Goal: Task Accomplishment & Management: Use online tool/utility

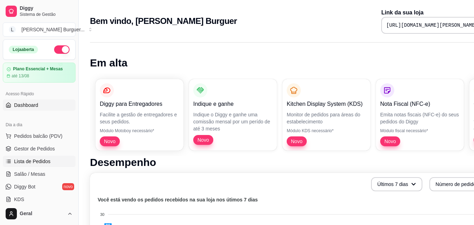
click at [58, 158] on link "Lista de Pedidos" at bounding box center [39, 161] width 73 height 11
click at [33, 158] on span "Lista de Pedidos" at bounding box center [32, 161] width 37 height 7
click at [31, 162] on span "Lista de Pedidos" at bounding box center [32, 161] width 37 height 7
click at [36, 163] on span "Lista de Pedidos" at bounding box center [32, 161] width 37 height 7
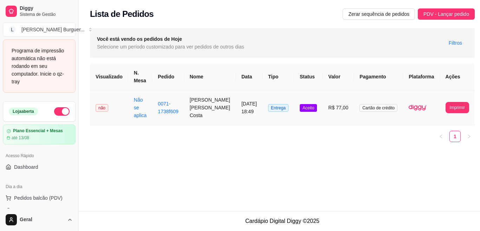
click at [460, 121] on td "**********" at bounding box center [457, 107] width 35 height 35
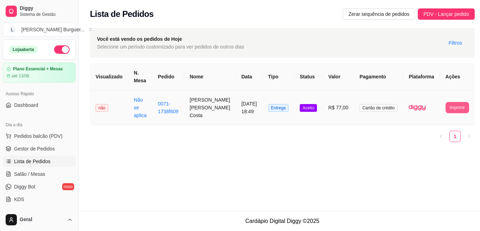
click at [457, 112] on button "Imprimir" at bounding box center [458, 107] width 24 height 11
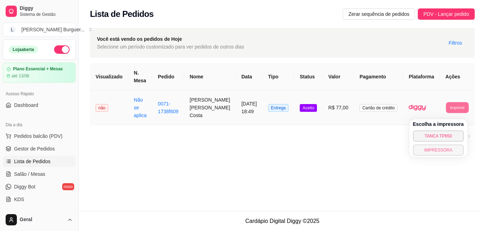
click at [454, 150] on button "IMPRESSORA" at bounding box center [438, 150] width 51 height 11
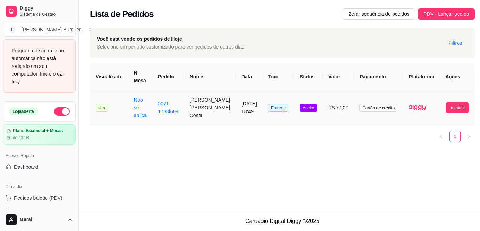
click at [432, 112] on td at bounding box center [421, 107] width 37 height 35
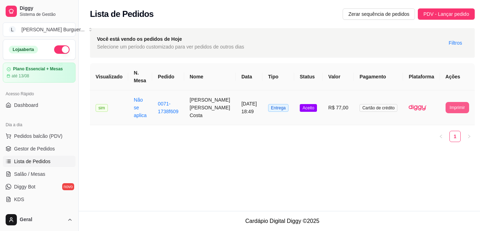
click at [449, 113] on button "Imprimir" at bounding box center [458, 107] width 24 height 11
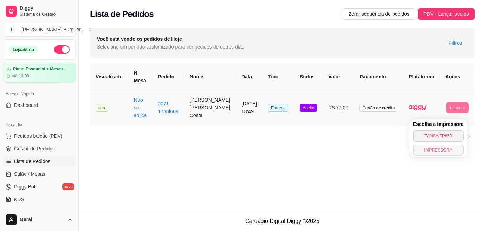
click at [447, 140] on button "TANCA TP650" at bounding box center [438, 135] width 51 height 11
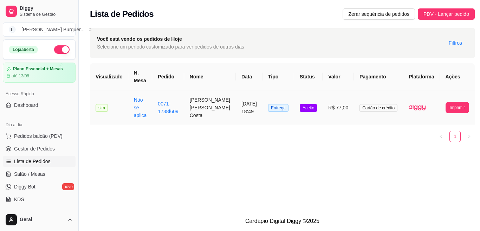
click at [446, 111] on button "Imprimir" at bounding box center [458, 107] width 24 height 11
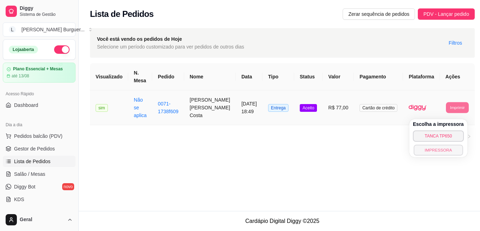
click at [439, 149] on button "IMPRESSORA" at bounding box center [438, 150] width 49 height 11
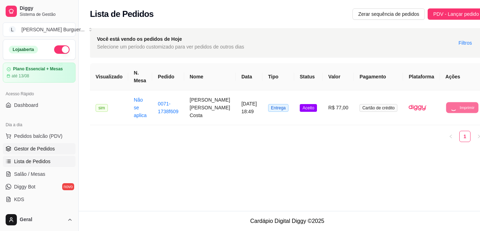
click at [51, 148] on span "Gestor de Pedidos" at bounding box center [34, 148] width 41 height 7
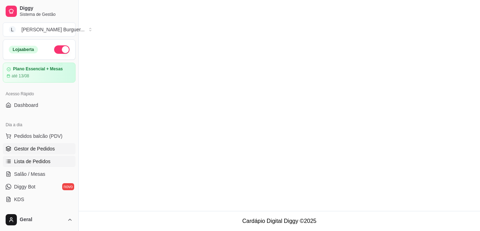
click at [43, 158] on span "Lista de Pedidos" at bounding box center [32, 161] width 37 height 7
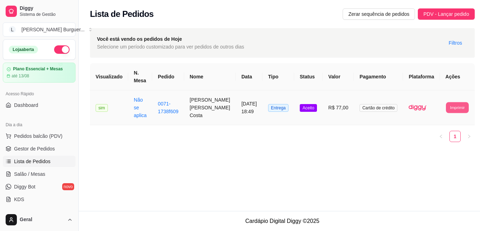
click at [448, 111] on button "Imprimir" at bounding box center [457, 107] width 23 height 11
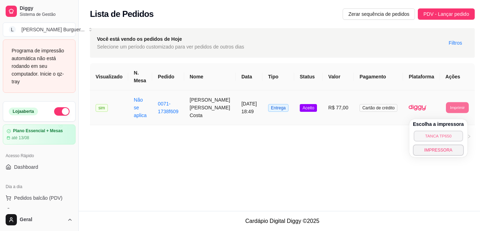
click at [439, 137] on button "TANCA TP650" at bounding box center [438, 135] width 49 height 11
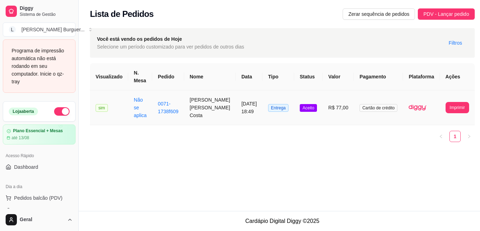
click at [446, 113] on button "Imprimir" at bounding box center [458, 107] width 24 height 11
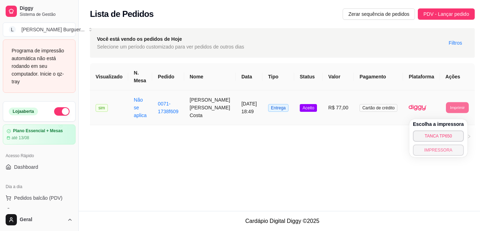
click at [434, 151] on button "IMPRESSORA" at bounding box center [438, 150] width 51 height 11
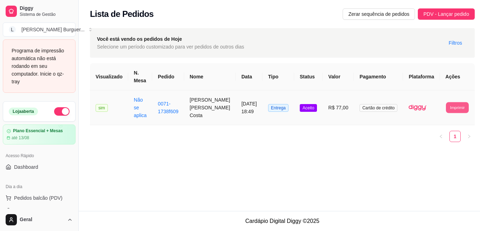
click at [454, 113] on button "Imprimir" at bounding box center [457, 107] width 23 height 11
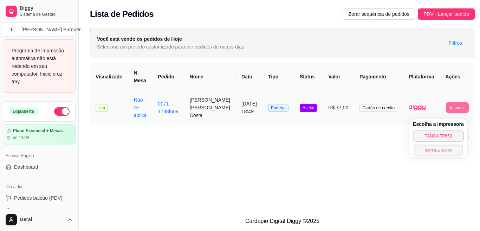
click at [453, 147] on button "IMPRESSORA" at bounding box center [438, 150] width 49 height 11
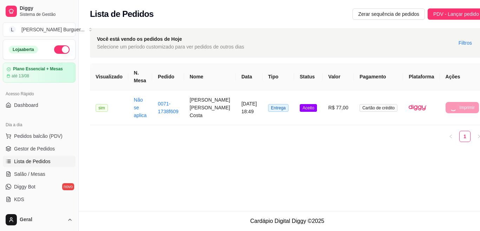
click at [363, 220] on footer "Cardápio Digital Diggy © 2025" at bounding box center [287, 221] width 417 height 20
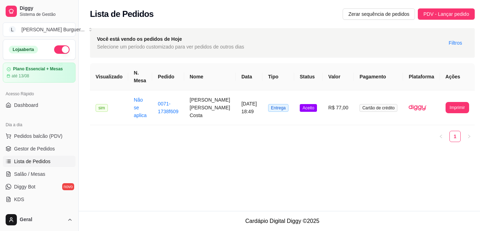
click at [359, 181] on div "**********" at bounding box center [283, 105] width 408 height 211
click at [455, 111] on button "Imprimir" at bounding box center [458, 107] width 24 height 11
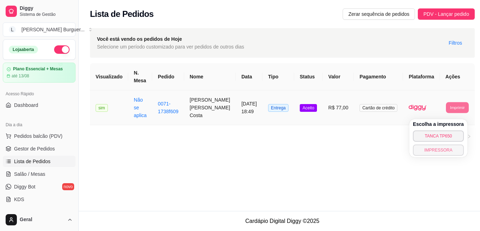
click at [438, 150] on button "IMPRESSORA" at bounding box center [438, 150] width 51 height 11
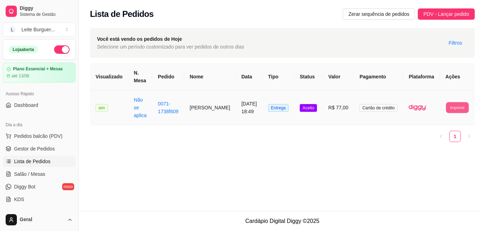
click at [446, 110] on button "Imprimir" at bounding box center [457, 107] width 23 height 11
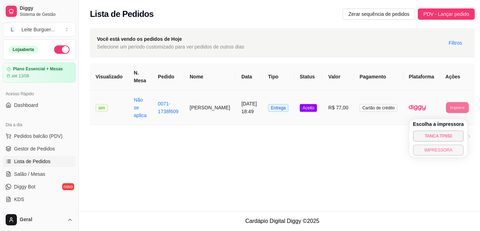
click at [437, 150] on button "IMPRESSORA" at bounding box center [438, 150] width 51 height 11
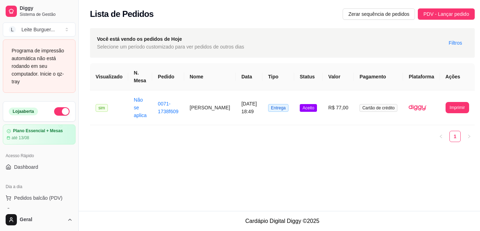
click at [33, 66] on div "Programa de impressão automática não está rodando em seu computador. Inicie o q…" at bounding box center [39, 66] width 55 height 39
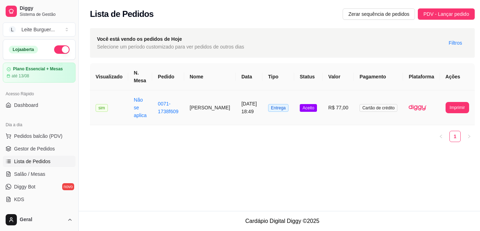
click at [446, 111] on button "Imprimir" at bounding box center [458, 107] width 24 height 11
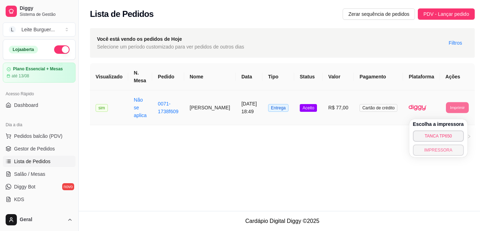
click at [442, 154] on button "IMPRESSORA" at bounding box center [438, 150] width 51 height 11
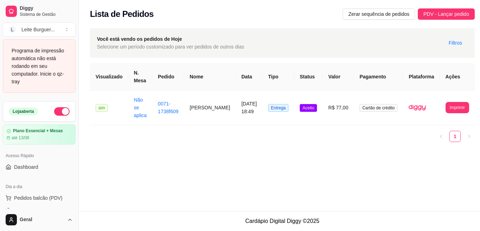
click at [33, 48] on div "Programa de impressão automática não está rodando em seu computador. Inicie o q…" at bounding box center [39, 66] width 55 height 39
click at [53, 57] on div "Programa de impressão automática não está rodando em seu computador. Inicie o q…" at bounding box center [39, 66] width 55 height 39
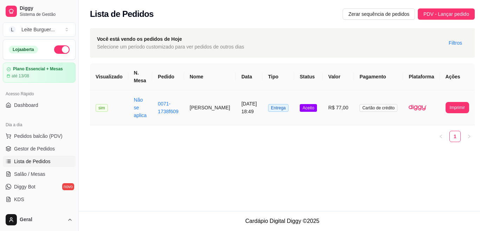
click at [455, 117] on td "**********" at bounding box center [457, 107] width 35 height 35
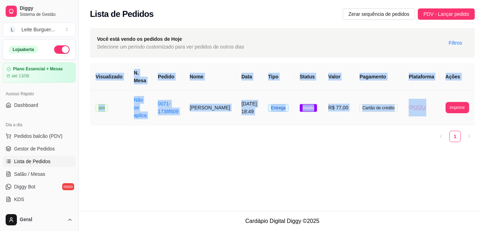
click at [455, 117] on td "**********" at bounding box center [457, 107] width 35 height 35
click at [379, 180] on div "**********" at bounding box center [283, 105] width 408 height 211
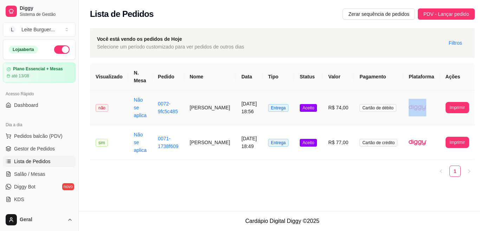
click at [437, 106] on tr "**********" at bounding box center [282, 107] width 385 height 35
click at [446, 111] on button "Imprimir" at bounding box center [458, 107] width 24 height 11
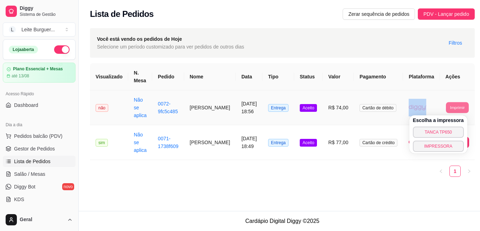
click at [433, 133] on button "TANCA TP650" at bounding box center [438, 132] width 51 height 11
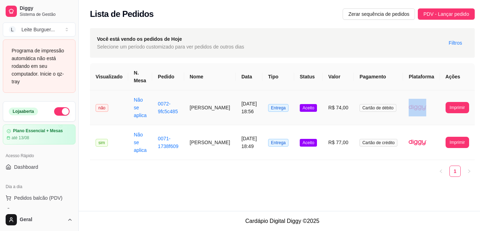
click at [460, 111] on button "Imprimir" at bounding box center [458, 107] width 24 height 11
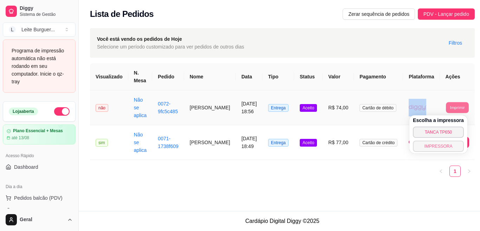
click at [457, 144] on button "IMPRESSORA" at bounding box center [438, 146] width 51 height 11
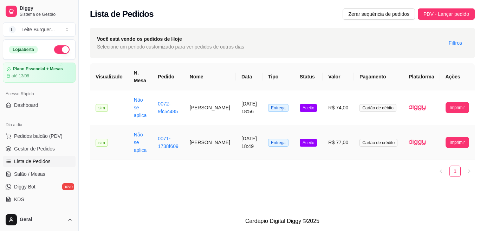
click at [299, 174] on ul "1" at bounding box center [282, 171] width 385 height 11
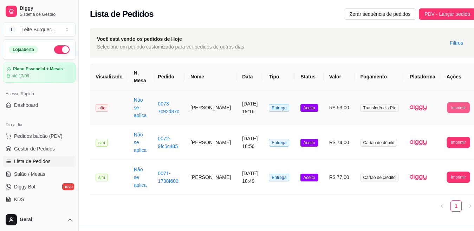
click at [447, 105] on button "Imprimir" at bounding box center [458, 107] width 23 height 11
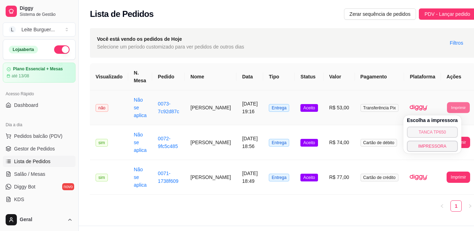
click at [432, 146] on button "IMPRESSORA" at bounding box center [432, 146] width 51 height 11
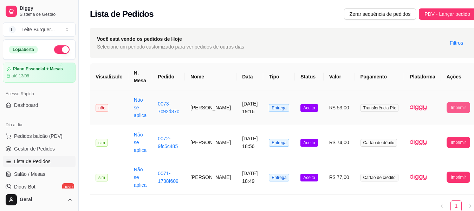
click at [447, 110] on button "Imprimir" at bounding box center [459, 107] width 24 height 11
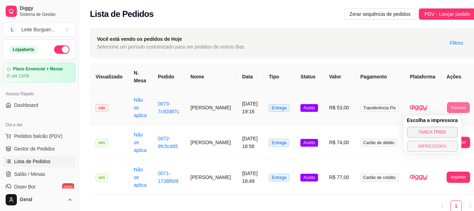
click at [440, 144] on button "IMPRESSORA" at bounding box center [432, 146] width 51 height 11
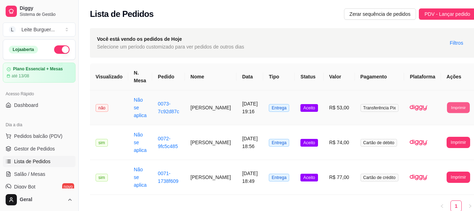
click at [455, 105] on button "Imprimir" at bounding box center [458, 107] width 23 height 11
click at [450, 108] on button "Imprimir" at bounding box center [458, 107] width 23 height 11
click at [450, 108] on button "Imprimir" at bounding box center [459, 107] width 24 height 11
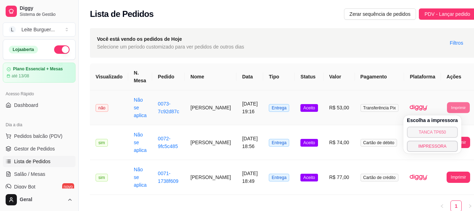
click at [442, 134] on button "TANCA TP650" at bounding box center [432, 132] width 51 height 11
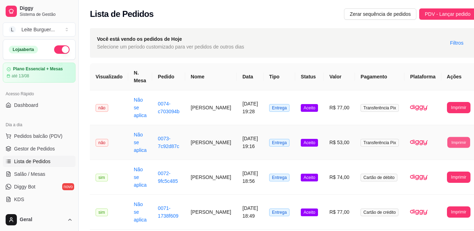
click at [448, 142] on button "Imprimir" at bounding box center [459, 142] width 23 height 11
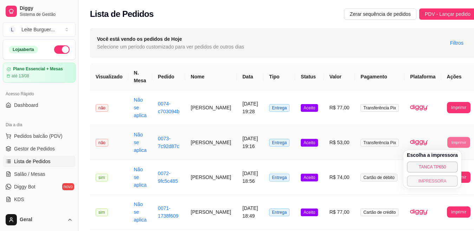
click at [429, 182] on button "IMPRESSORA" at bounding box center [432, 180] width 51 height 11
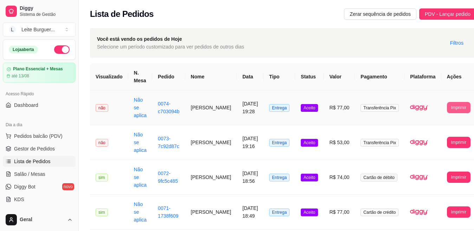
click at [447, 107] on button "Imprimir" at bounding box center [459, 107] width 24 height 11
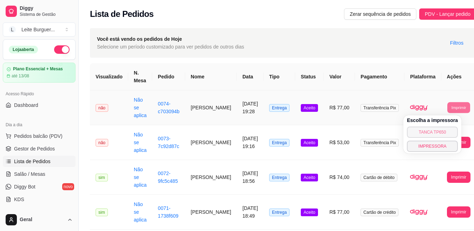
click at [426, 133] on button "TANCA TP650" at bounding box center [432, 132] width 51 height 11
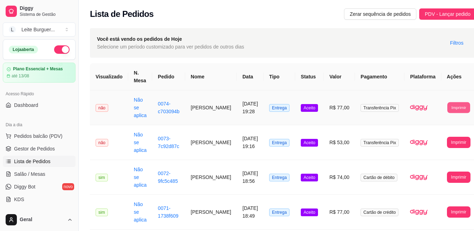
click at [448, 109] on button "Imprimir" at bounding box center [459, 107] width 23 height 11
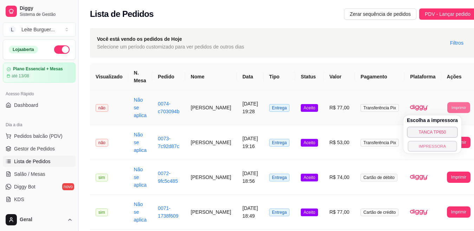
click at [439, 148] on button "IMPRESSORA" at bounding box center [432, 146] width 49 height 11
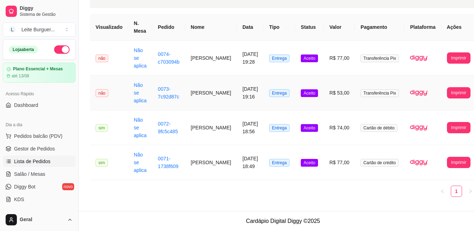
scroll to position [65, 0]
click at [447, 157] on button "Imprimir" at bounding box center [459, 162] width 24 height 11
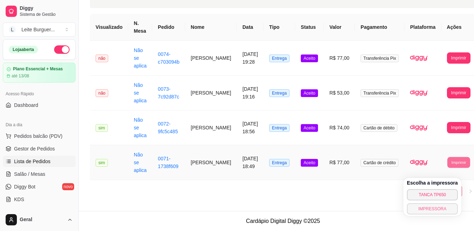
click at [421, 203] on button "IMPRESSORA" at bounding box center [432, 208] width 51 height 11
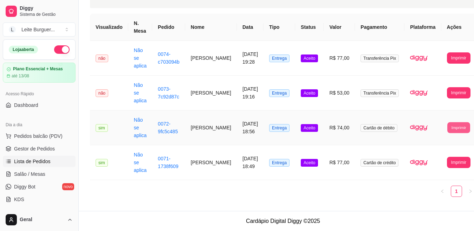
click at [448, 122] on button "Imprimir" at bounding box center [459, 127] width 23 height 11
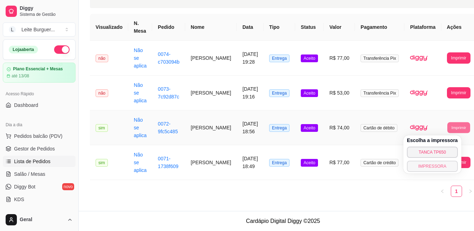
click at [439, 161] on button "IMPRESSORA" at bounding box center [432, 166] width 51 height 11
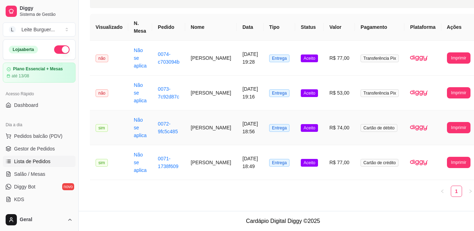
click at [447, 122] on button "Imprimir" at bounding box center [459, 127] width 24 height 11
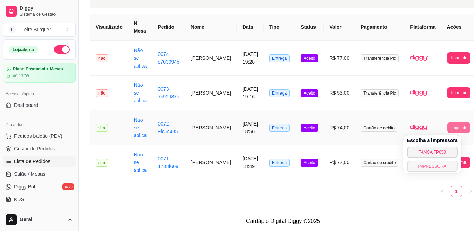
click at [434, 161] on button "IMPRESSORA" at bounding box center [432, 166] width 51 height 11
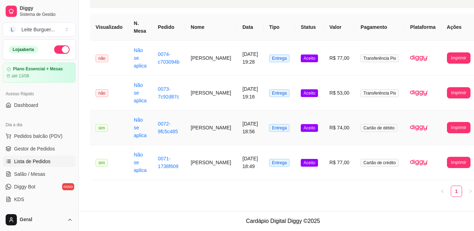
click at [447, 122] on button "Imprimir" at bounding box center [459, 127] width 24 height 11
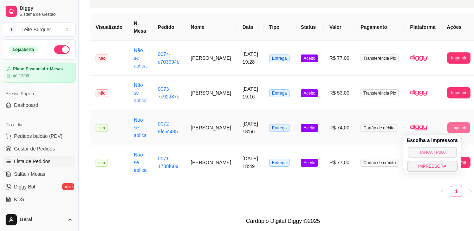
click at [431, 147] on button "TANCA TP650" at bounding box center [432, 152] width 49 height 11
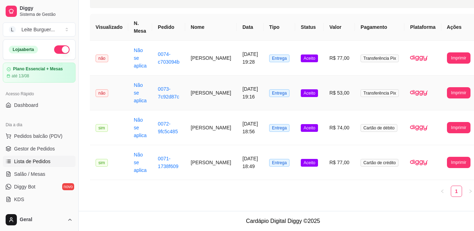
click at [442, 76] on td "**********" at bounding box center [459, 93] width 35 height 35
click at [447, 52] on button "Imprimir" at bounding box center [459, 57] width 24 height 11
click at [442, 43] on td "**********" at bounding box center [459, 58] width 35 height 35
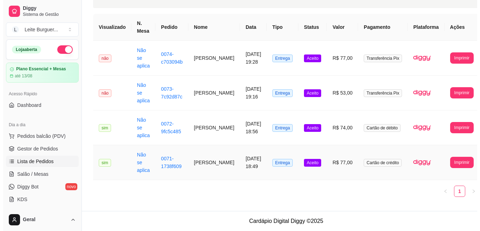
scroll to position [0, 0]
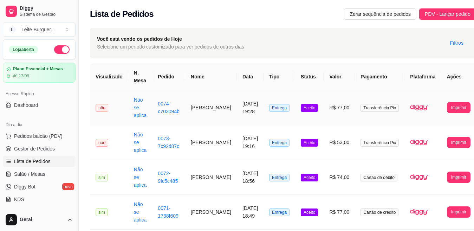
click at [442, 104] on td "**********" at bounding box center [459, 107] width 35 height 35
click at [447, 108] on button "Imprimir" at bounding box center [459, 107] width 24 height 11
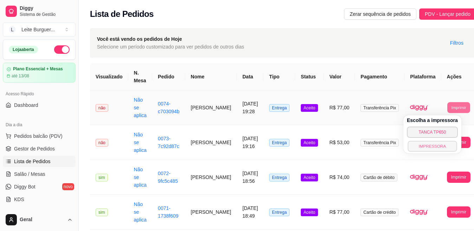
click at [434, 148] on button "IMPRESSORA" at bounding box center [432, 146] width 49 height 11
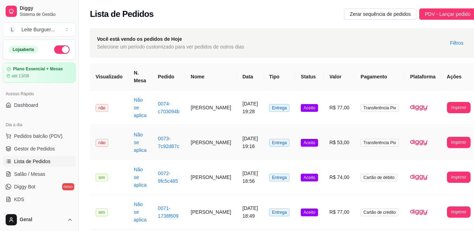
click at [458, 148] on td "**********" at bounding box center [459, 142] width 35 height 35
click at [447, 137] on button "Imprimir" at bounding box center [459, 142] width 24 height 11
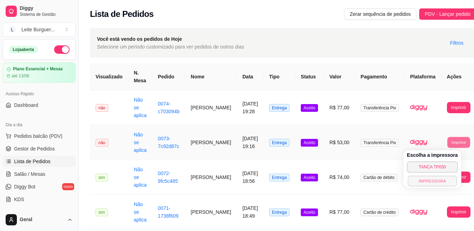
click at [440, 182] on button "IMPRESSORA" at bounding box center [432, 180] width 49 height 11
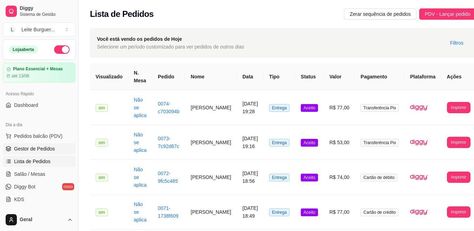
click at [58, 146] on link "Gestor de Pedidos" at bounding box center [39, 148] width 73 height 11
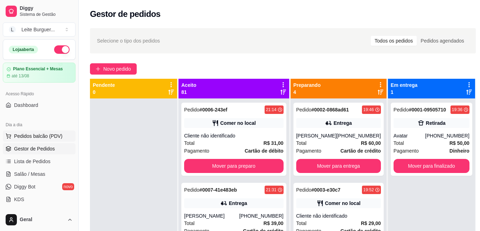
click at [46, 141] on button "Pedidos balcão (PDV)" at bounding box center [39, 135] width 73 height 11
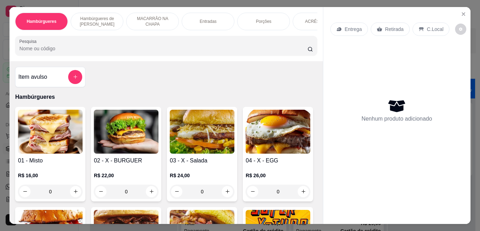
scroll to position [141, 0]
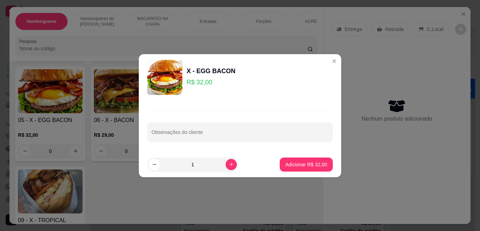
click at [309, 164] on p "Adicionar R$ 32,00" at bounding box center [307, 164] width 42 height 7
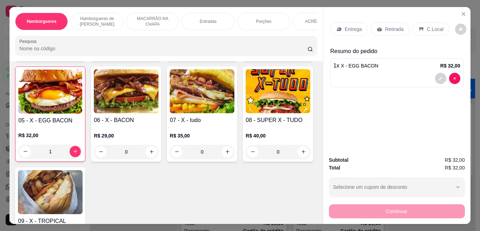
type input "1"
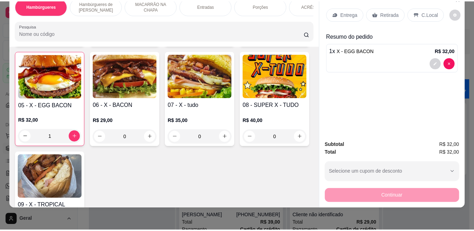
scroll to position [0, 0]
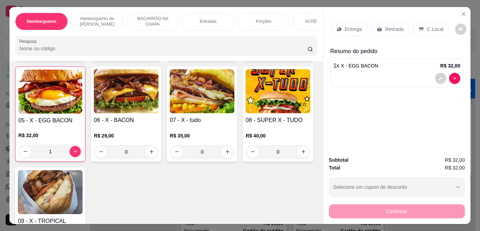
click at [392, 26] on p "Retirada" at bounding box center [394, 29] width 19 height 7
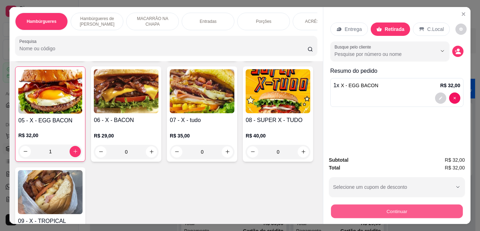
click at [411, 213] on button "Continuar" at bounding box center [397, 212] width 132 height 14
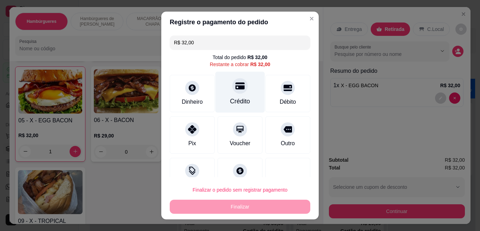
click at [237, 95] on div "Crédito" at bounding box center [241, 92] width 50 height 41
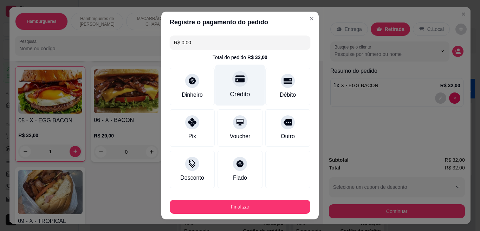
type input "R$ 0,00"
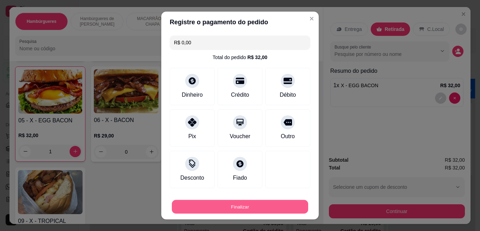
click at [249, 206] on button "Finalizar" at bounding box center [240, 207] width 136 height 14
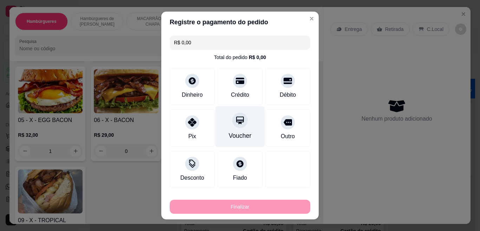
type input "0"
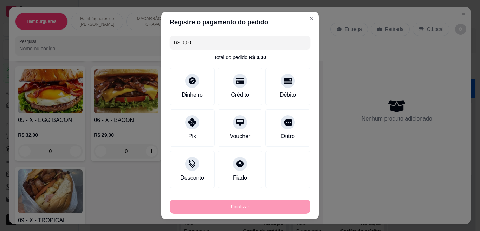
click at [302, 17] on div "ACRÉSCIMOS" at bounding box center [319, 22] width 53 height 18
click at [305, 19] on div "Hambúrgueres Hambúrgueres de Frango MACARRÃO NA CHAPA Entradas Porções ACRÉSCIM…" at bounding box center [165, 34] width 313 height 54
click at [303, 19] on div "Hambúrgueres Hambúrgueres de Frango MACARRÃO NA CHAPA Entradas Porções ACRÉSCIM…" at bounding box center [165, 34] width 313 height 54
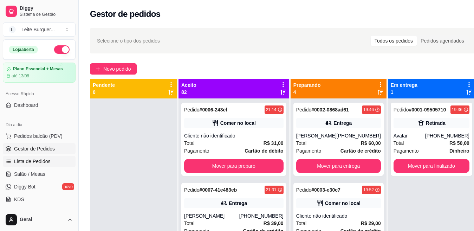
click at [44, 161] on span "Lista de Pedidos" at bounding box center [32, 161] width 37 height 7
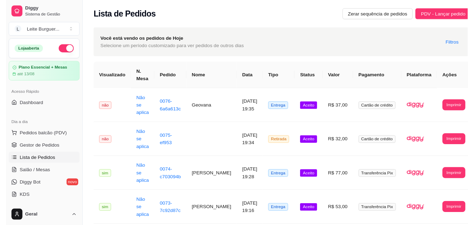
scroll to position [35, 0]
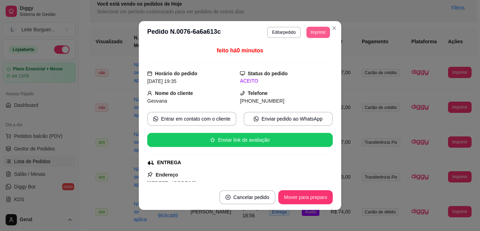
click at [321, 30] on button "Imprimir" at bounding box center [319, 32] width 24 height 11
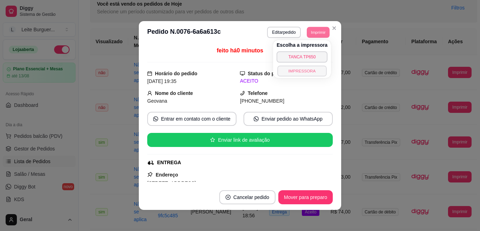
click at [314, 71] on button "IMPRESSORA" at bounding box center [301, 70] width 49 height 11
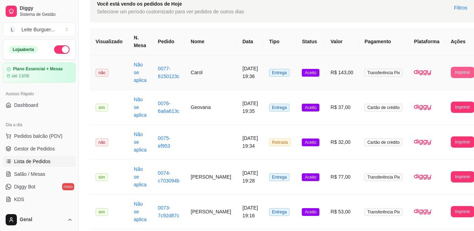
click at [451, 74] on button "Imprimir" at bounding box center [463, 72] width 24 height 11
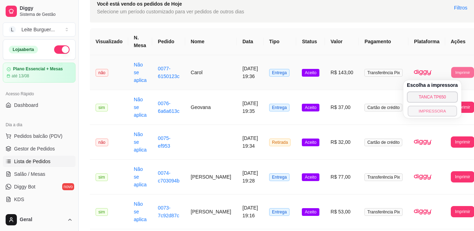
click at [433, 108] on button "IMPRESSORA" at bounding box center [432, 110] width 49 height 11
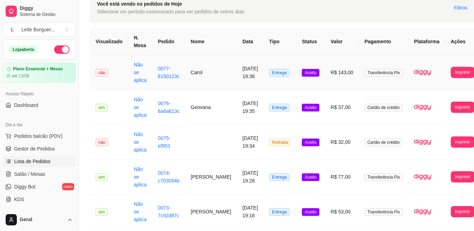
click at [445, 79] on td "**********" at bounding box center [462, 72] width 35 height 35
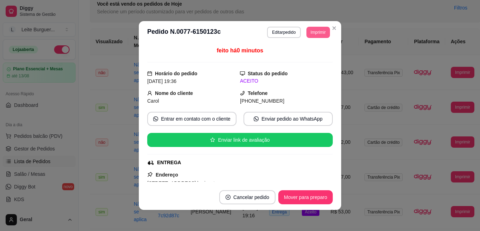
click at [325, 34] on button "Imprimir" at bounding box center [319, 32] width 24 height 11
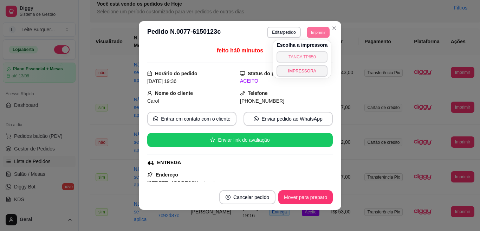
click at [315, 57] on button "TANCA TP650" at bounding box center [302, 56] width 51 height 11
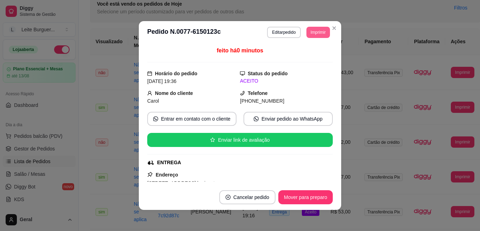
click at [309, 33] on button "Imprimir" at bounding box center [319, 32] width 24 height 11
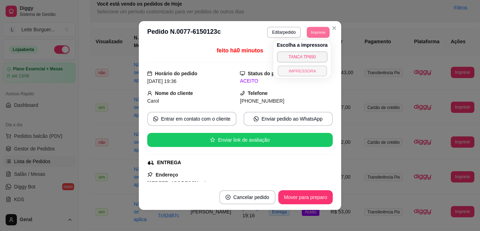
click at [306, 68] on button "IMPRESSORA" at bounding box center [302, 70] width 49 height 11
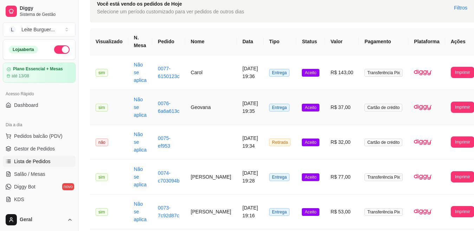
click at [448, 113] on td "**********" at bounding box center [462, 107] width 35 height 35
click at [451, 103] on button "Imprimir" at bounding box center [462, 107] width 23 height 11
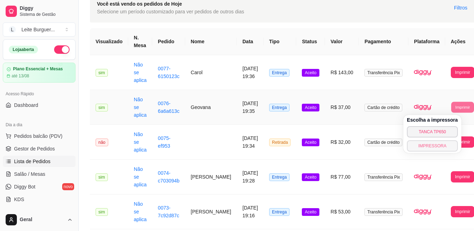
click at [441, 145] on button "IMPRESSORA" at bounding box center [432, 145] width 51 height 11
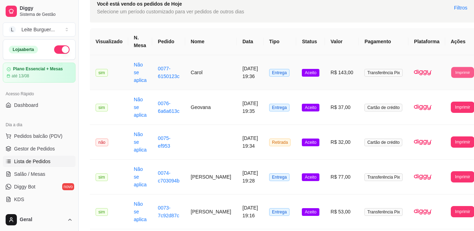
click at [451, 76] on button "Imprimir" at bounding box center [462, 72] width 23 height 11
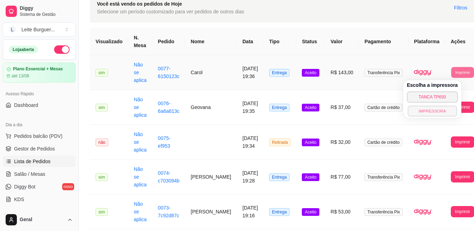
click at [439, 109] on button "IMPRESSORA" at bounding box center [432, 110] width 49 height 11
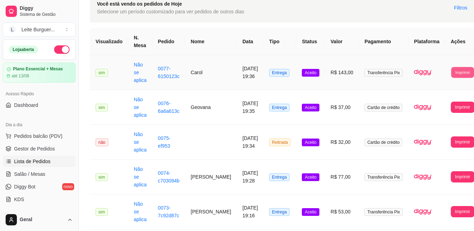
click at [451, 74] on button "Imprimir" at bounding box center [462, 72] width 23 height 11
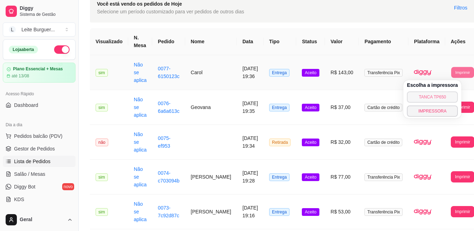
click at [427, 98] on button "TANCA TP650" at bounding box center [432, 96] width 51 height 11
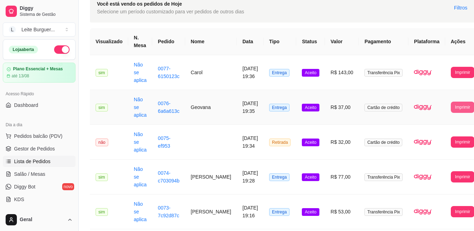
click at [451, 103] on button "Imprimir" at bounding box center [463, 107] width 24 height 11
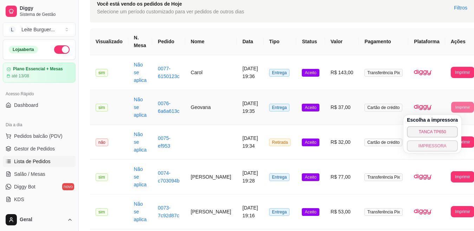
click at [428, 149] on button "IMPRESSORA" at bounding box center [432, 145] width 51 height 11
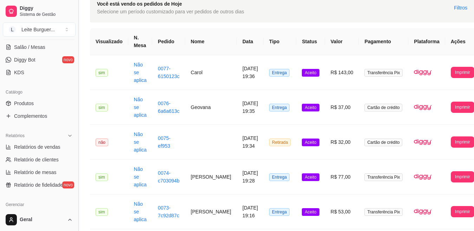
scroll to position [268, 0]
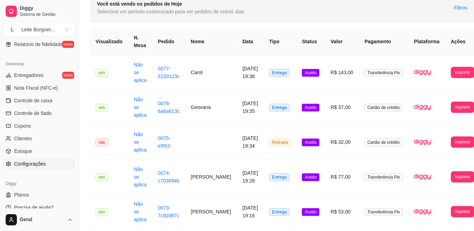
drag, startPoint x: 76, startPoint y: 141, endPoint x: 66, endPoint y: 159, distance: 20.6
click at [74, 149] on div "Diggy Sistema de Gestão L Leite Burguer ... Loja aberta Plano Essencial + Mesas…" at bounding box center [39, 115] width 78 height 231
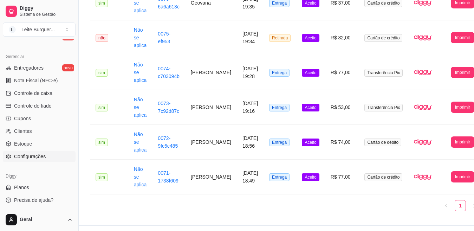
click at [42, 161] on link "Configurações" at bounding box center [39, 156] width 73 height 11
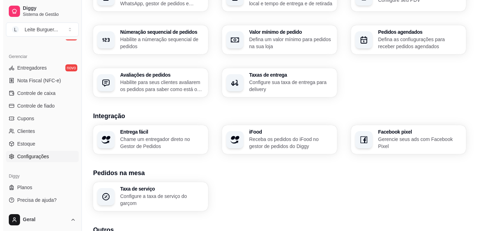
scroll to position [265, 0]
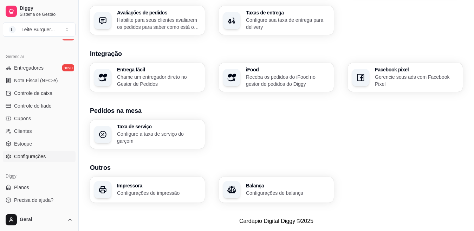
click at [183, 192] on p "Configurações de impressão" at bounding box center [159, 193] width 84 height 7
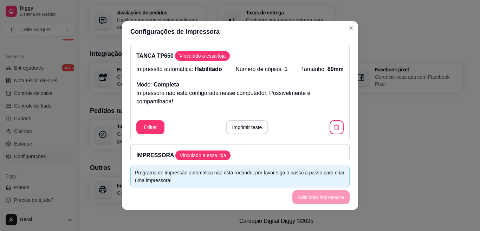
click at [152, 130] on button "Editar" at bounding box center [150, 127] width 28 height 14
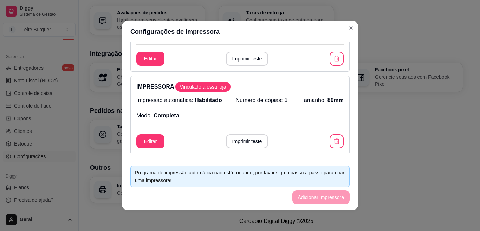
scroll to position [0, 0]
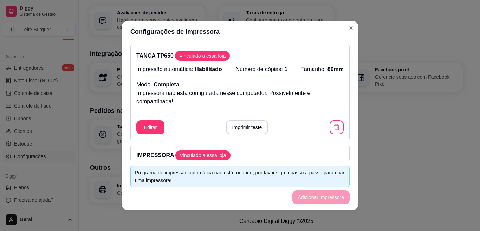
click at [332, 121] on button "button" at bounding box center [337, 127] width 14 height 14
click at [328, 123] on div "Editar Imprimir teste" at bounding box center [239, 127] width 207 height 14
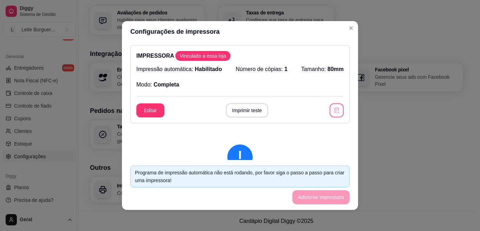
click at [333, 109] on icon "button" at bounding box center [336, 110] width 7 height 7
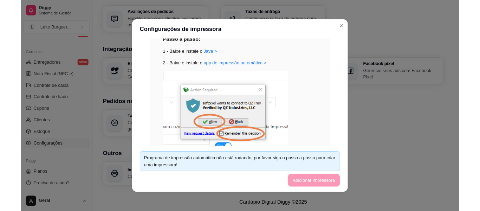
scroll to position [26, 0]
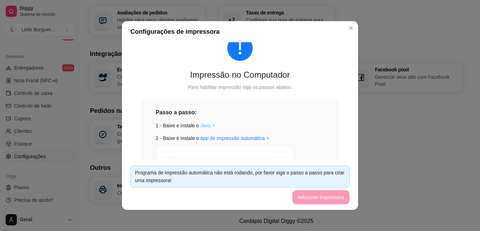
click at [207, 125] on link "Java >" at bounding box center [207, 126] width 15 height 6
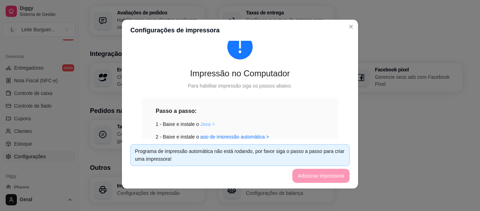
scroll to position [62, 0]
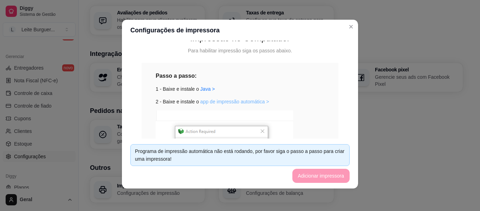
click at [223, 101] on link "app de impressão automática >" at bounding box center [234, 102] width 69 height 6
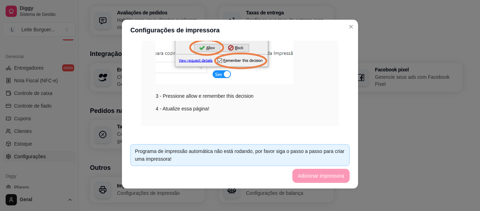
scroll to position [187, 0]
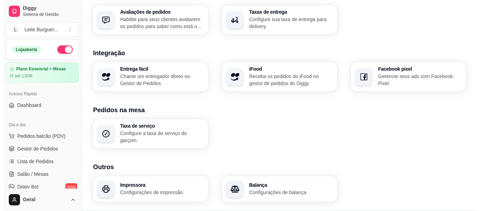
scroll to position [285, 0]
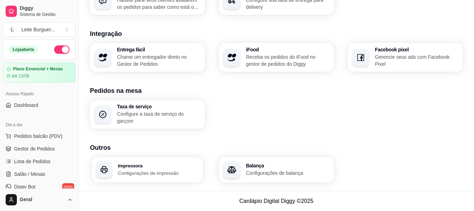
click at [134, 168] on h3 "Impressora" at bounding box center [158, 165] width 81 height 5
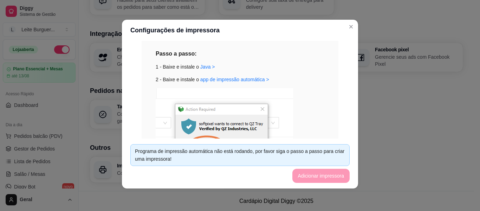
scroll to position [117, 0]
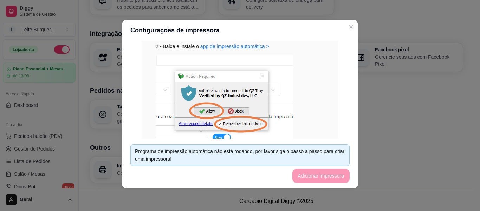
click at [303, 174] on footer "Programa de impressão automática não está rodando, por favor siga o passo a pas…" at bounding box center [240, 164] width 236 height 50
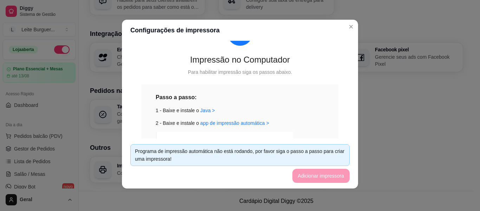
scroll to position [35, 0]
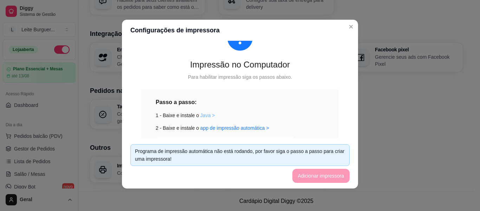
click at [200, 117] on link "Java >" at bounding box center [207, 116] width 15 height 6
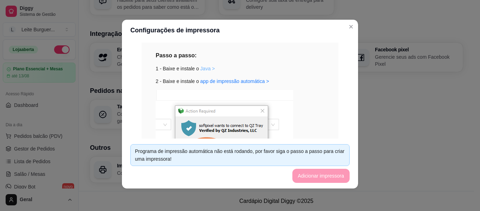
scroll to position [82, 0]
click at [85, 208] on footer "Cardápio Digital Diggy © 2025" at bounding box center [277, 201] width 396 height 20
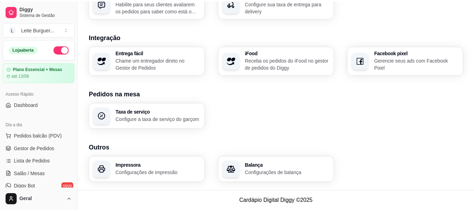
scroll to position [282, 0]
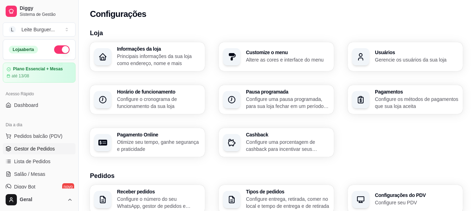
click at [37, 146] on span "Gestor de Pedidos" at bounding box center [34, 148] width 41 height 7
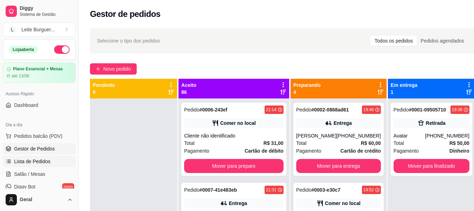
click at [40, 161] on span "Lista de Pedidos" at bounding box center [32, 161] width 37 height 7
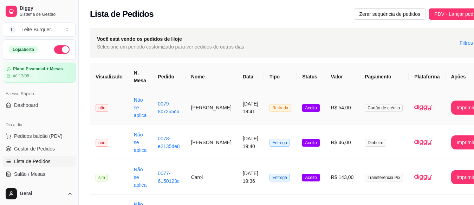
click at [451, 103] on button "Imprimir" at bounding box center [465, 108] width 29 height 14
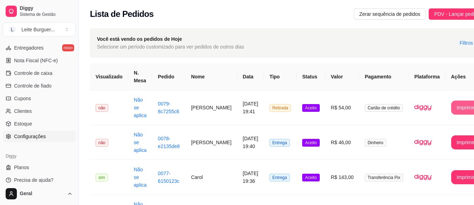
scroll to position [176, 0]
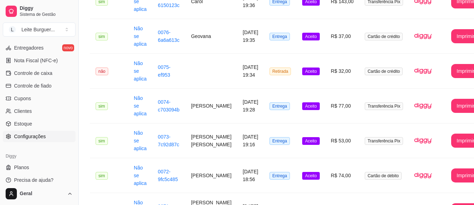
click at [31, 136] on span "Configurações" at bounding box center [30, 136] width 32 height 7
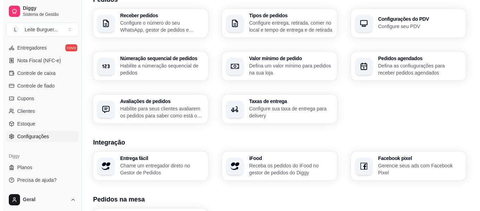
scroll to position [281, 0]
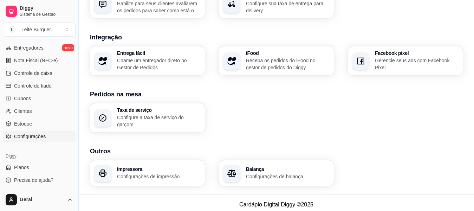
click at [138, 172] on h3 "Impressora" at bounding box center [159, 169] width 84 height 5
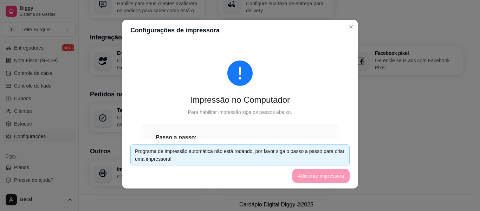
scroll to position [105, 0]
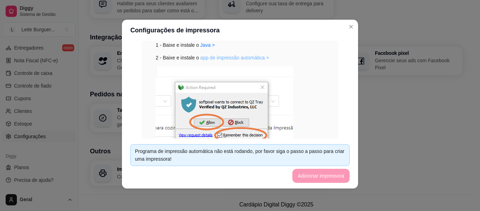
click at [212, 56] on link "app de impressão automática >" at bounding box center [234, 58] width 69 height 6
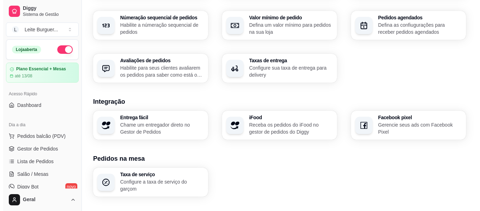
scroll to position [285, 0]
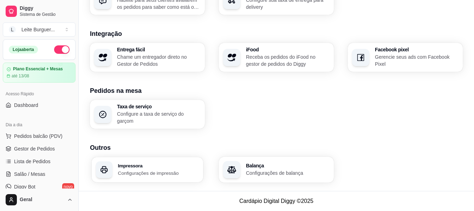
click at [155, 162] on div "Impressora Configurações de impressão" at bounding box center [147, 169] width 111 height 25
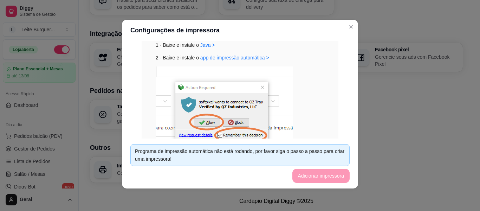
scroll to position [187, 0]
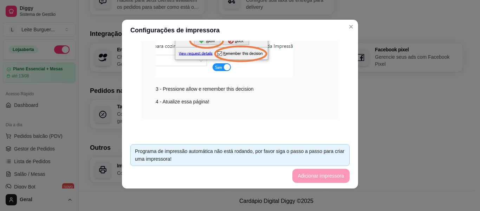
click at [209, 99] on div "4 - Atualize essa página!" at bounding box center [240, 102] width 169 height 8
click at [210, 87] on div "3 - Pressione allow e remember this decision" at bounding box center [240, 39] width 169 height 108
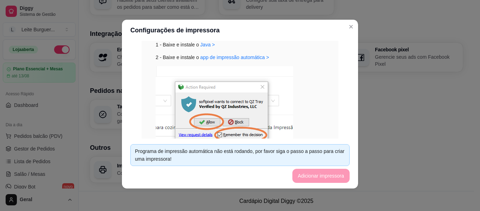
scroll to position [117, 0]
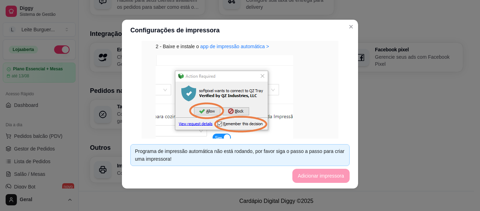
click at [203, 115] on img at bounding box center [224, 101] width 137 height 92
click at [203, 114] on img at bounding box center [224, 101] width 137 height 92
click at [203, 111] on img at bounding box center [224, 101] width 137 height 92
click at [196, 122] on img at bounding box center [224, 101] width 137 height 92
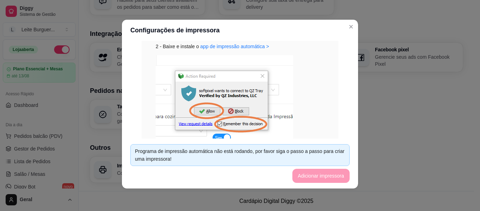
click at [196, 122] on img at bounding box center [224, 101] width 137 height 92
click at [197, 122] on img at bounding box center [224, 101] width 137 height 92
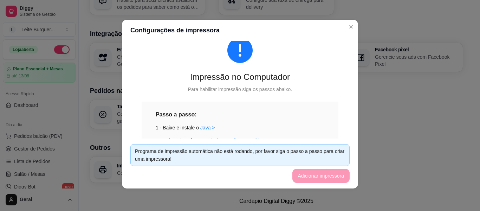
scroll to position [35, 0]
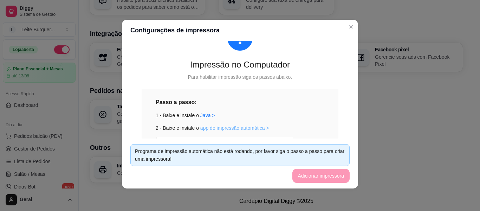
click at [212, 127] on link "app de impressão automática >" at bounding box center [234, 128] width 69 height 6
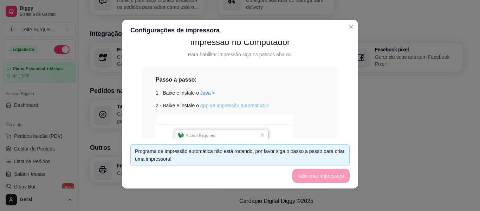
scroll to position [82, 0]
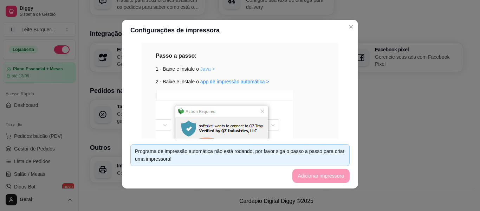
click at [203, 70] on link "Java >" at bounding box center [207, 69] width 15 height 6
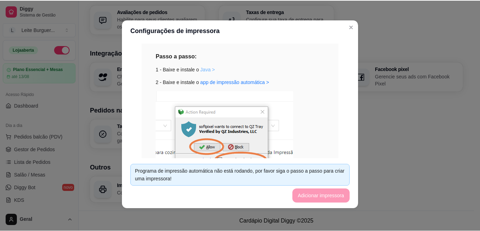
scroll to position [265, 0]
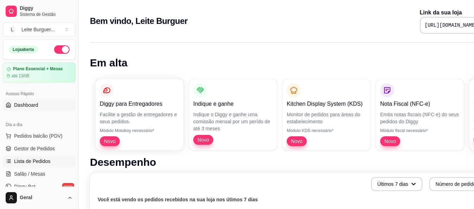
click at [30, 163] on span "Lista de Pedidos" at bounding box center [32, 161] width 37 height 7
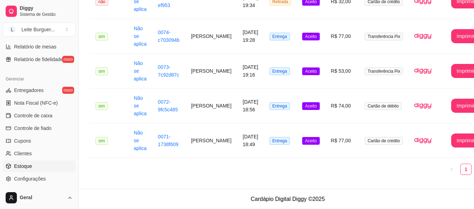
scroll to position [291, 0]
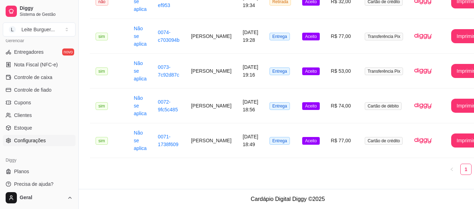
click at [41, 141] on span "Configurações" at bounding box center [30, 140] width 32 height 7
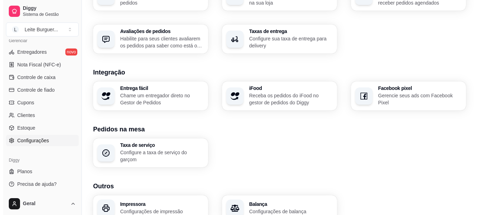
scroll to position [281, 0]
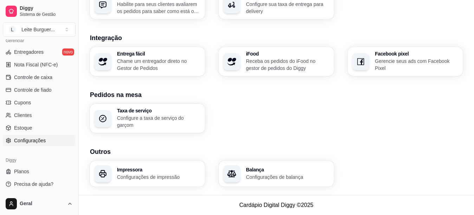
click at [131, 172] on h3 "Impressora" at bounding box center [159, 169] width 84 height 5
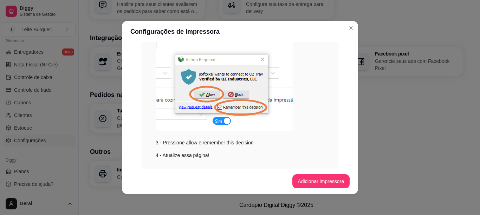
scroll to position [158, 0]
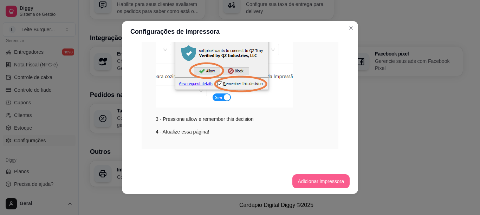
click at [305, 179] on button "Adicionar impressora" at bounding box center [322, 181] width 58 height 14
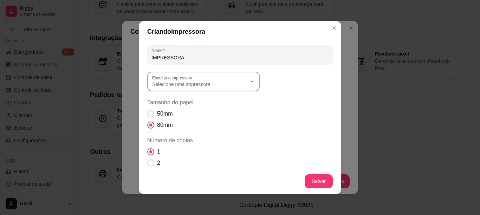
click at [237, 80] on div "Selecione uma impressora" at bounding box center [199, 81] width 94 height 13
click at [176, 116] on span "TANCA TP-650" at bounding box center [197, 112] width 90 height 7
type input "TANCA TP-650"
select select "TANCA TP-650"
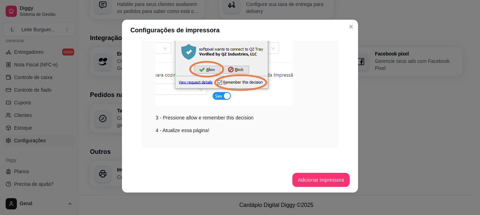
scroll to position [30, 0]
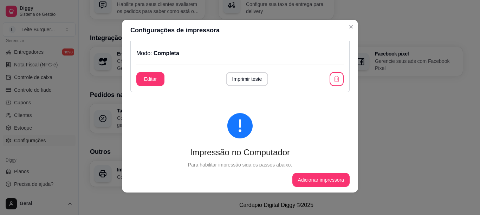
click at [237, 79] on button "Imprimir teste" at bounding box center [247, 79] width 43 height 14
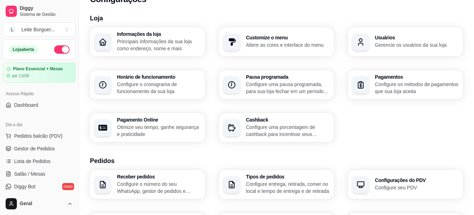
scroll to position [0, 0]
